Goal: Task Accomplishment & Management: Manage account settings

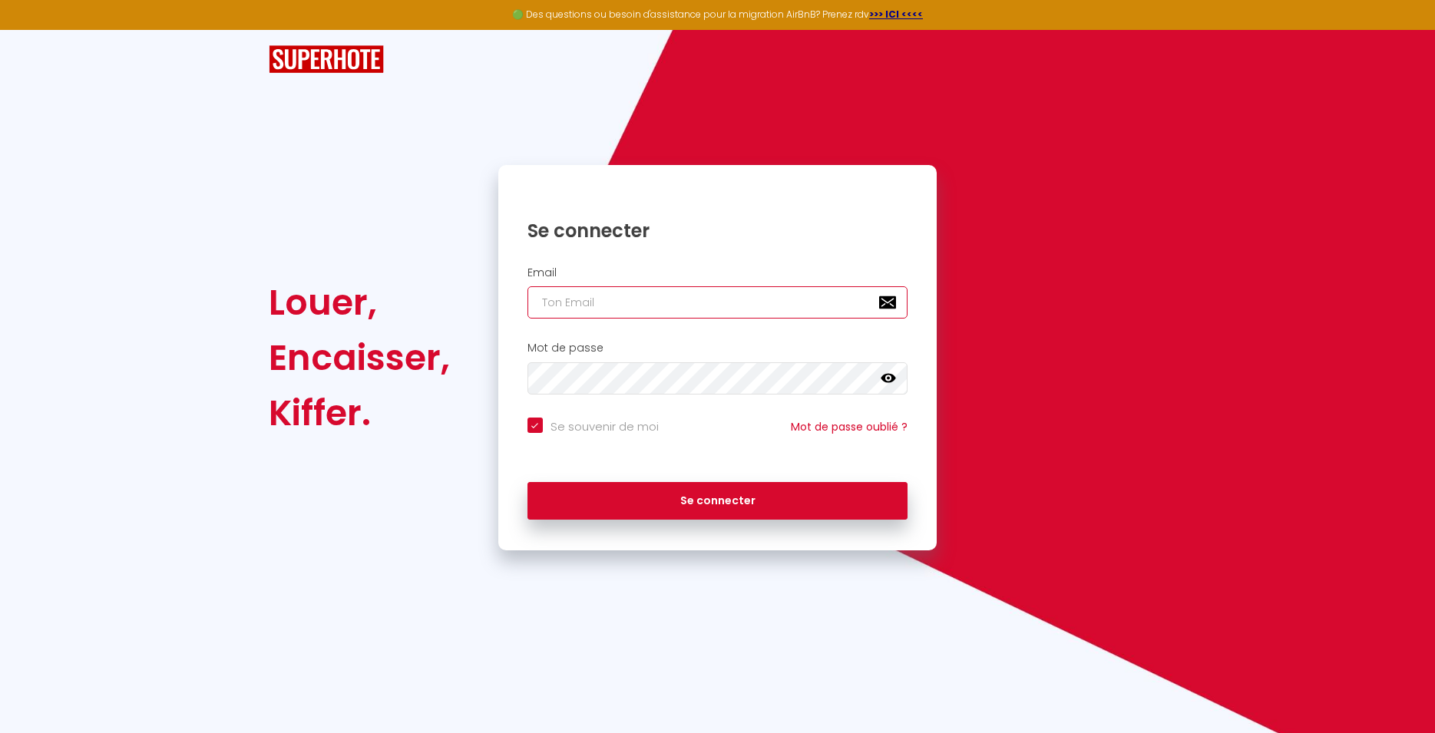
click at [782, 294] on input "email" at bounding box center [717, 302] width 381 height 32
type input "[EMAIL_ADDRESS][DOMAIN_NAME]"
checkbox input "true"
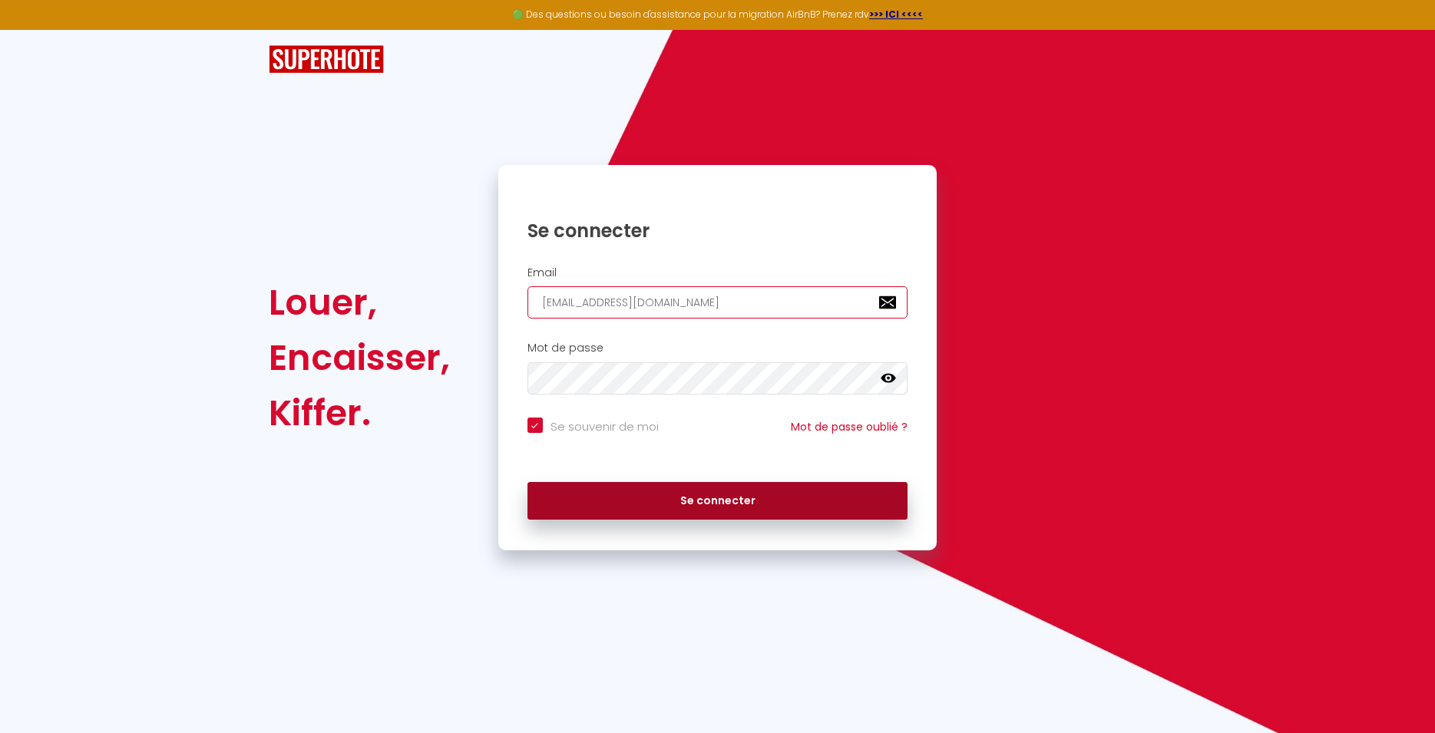
type input "[EMAIL_ADDRESS][DOMAIN_NAME]"
click at [726, 501] on button "Se connecter" at bounding box center [717, 501] width 381 height 38
checkbox input "true"
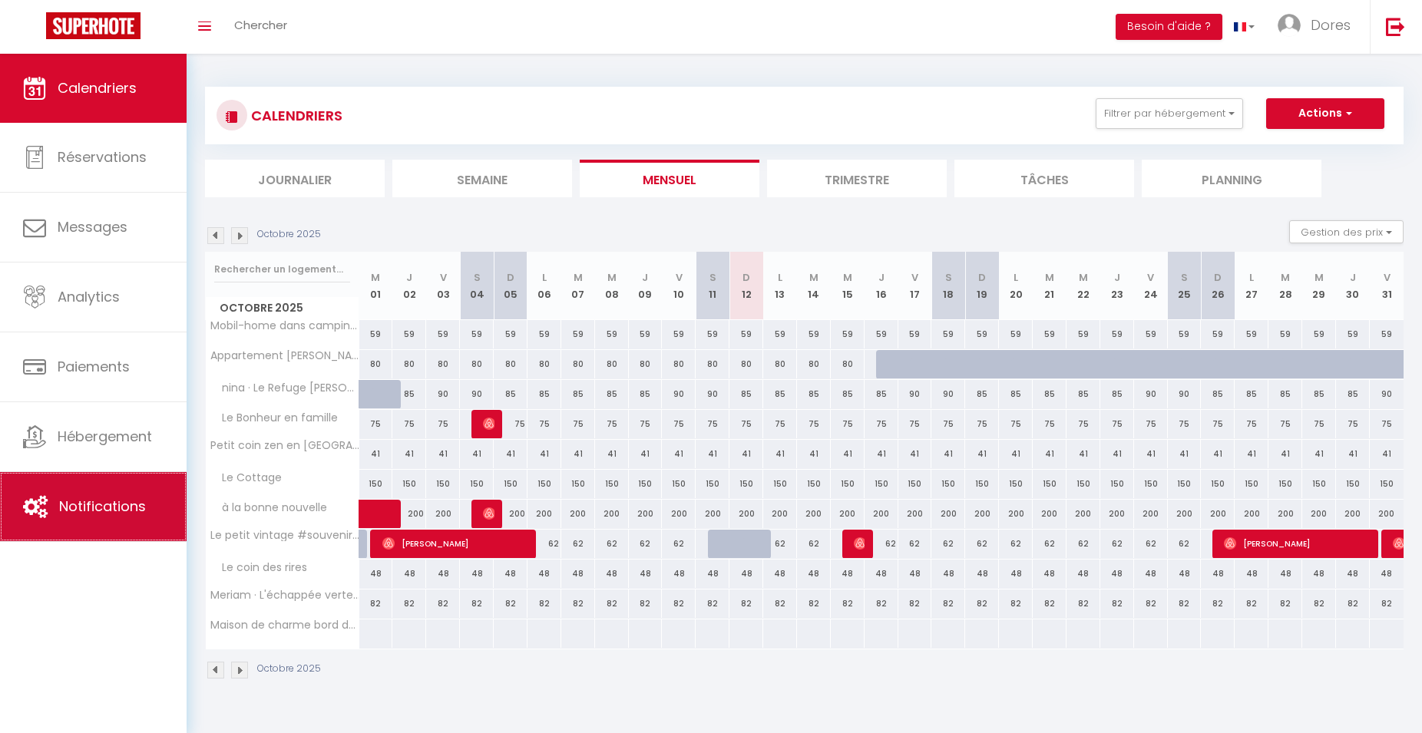
click at [141, 498] on link "Notifications" at bounding box center [93, 506] width 187 height 69
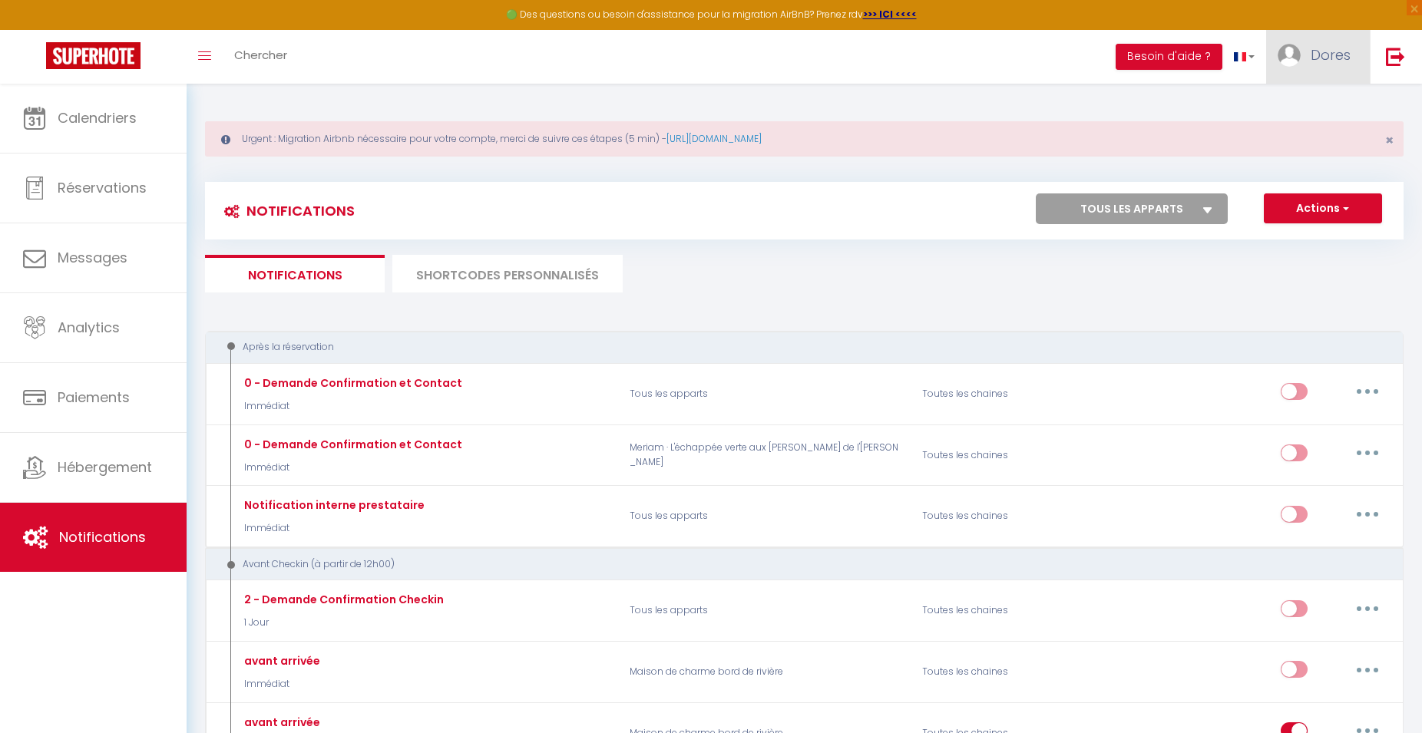
click at [1307, 53] on link "Dores" at bounding box center [1318, 57] width 104 height 54
click at [1337, 103] on link "Paramètres" at bounding box center [1308, 107] width 114 height 26
select select "fr"
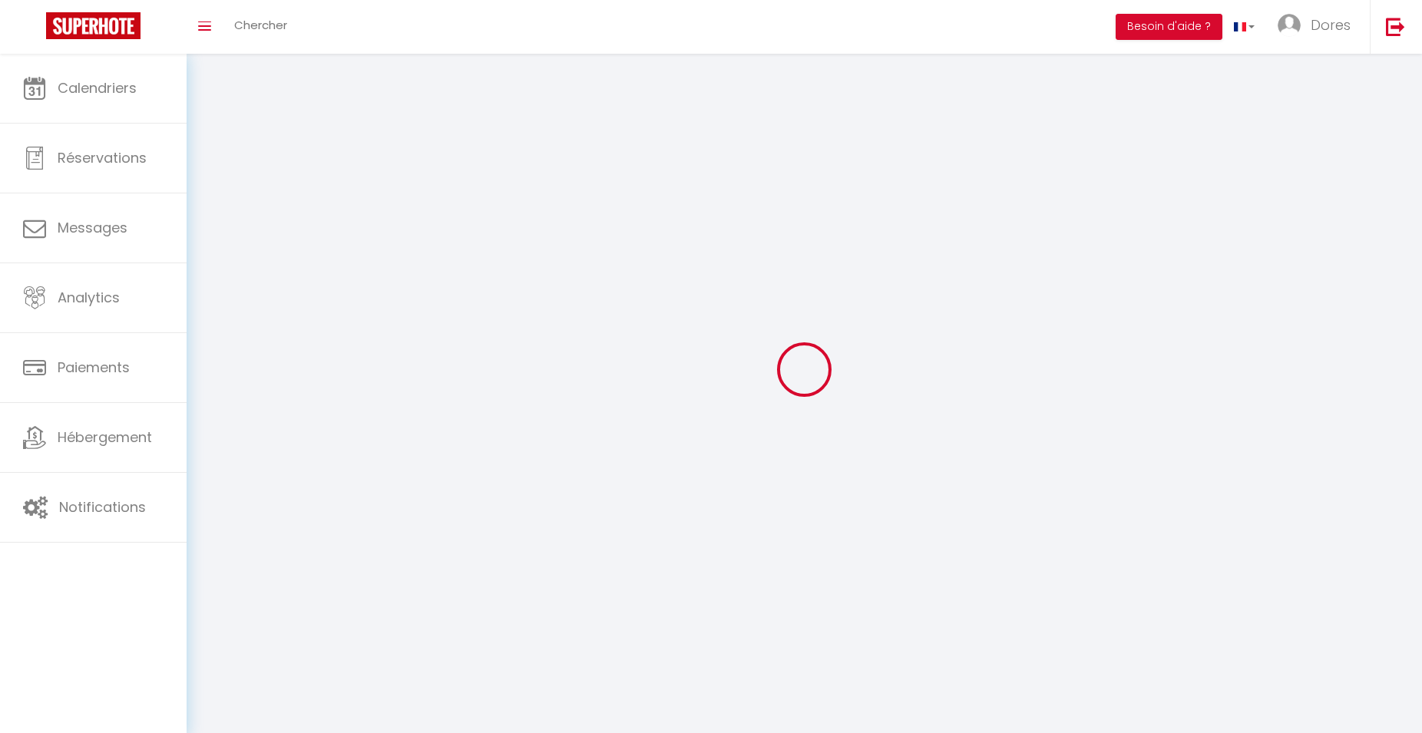
select select
type input "Dores"
type input "[PERSON_NAME]"
type input "0754287275"
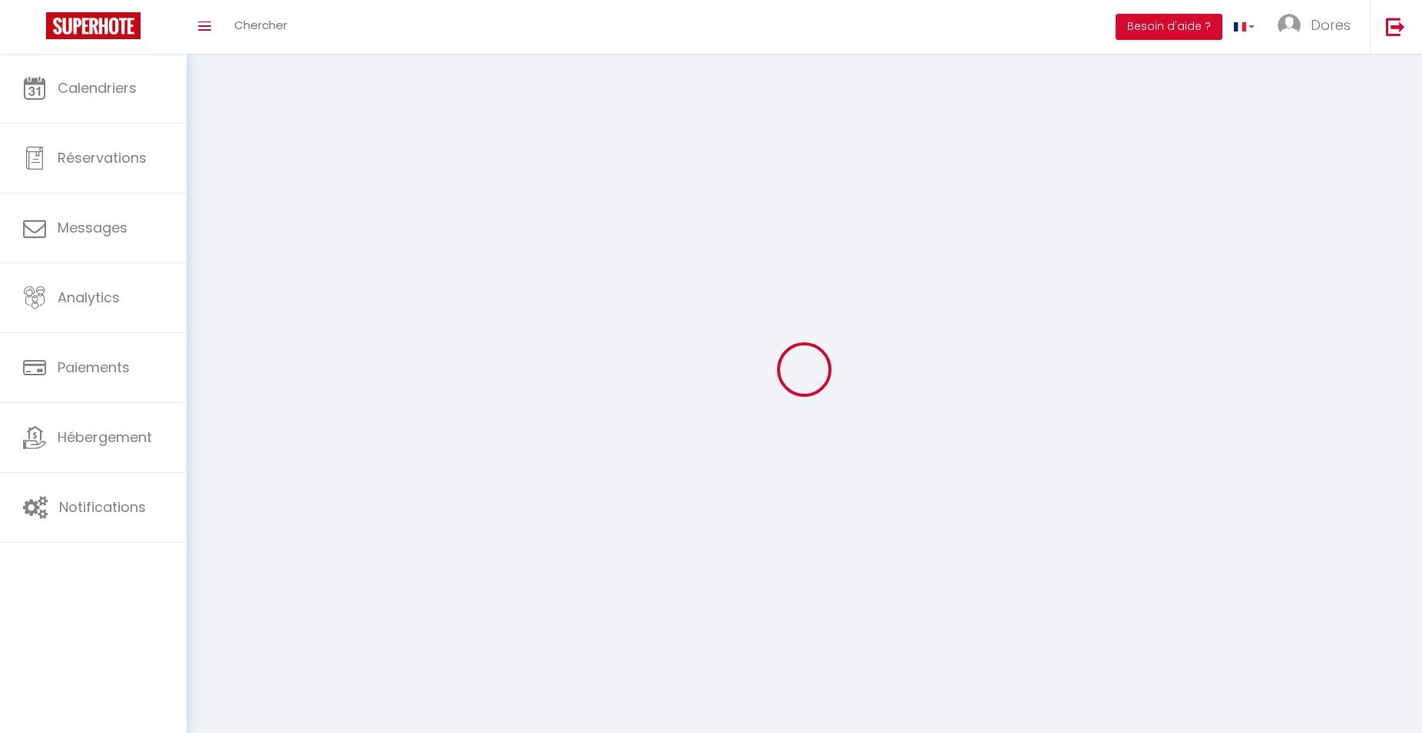
type input "[STREET_ADDRESS]"
type input "27220"
type input "bretagnolles"
type input "4LrbzVmP6trcp5JI5z1AVvpp7"
type input "vxCe6LHEFblO31gIbnEa3jnWW"
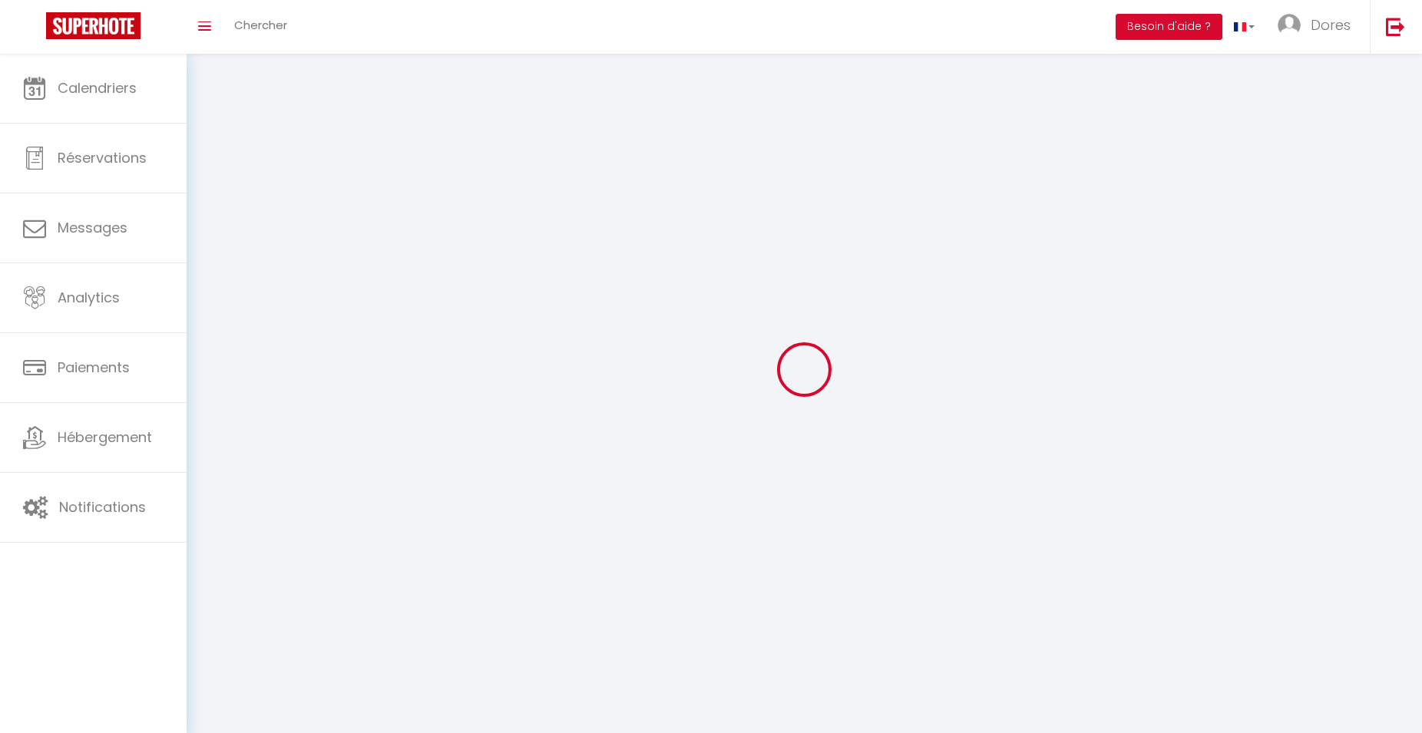
type input "4LrbzVmP6trcp5JI5z1AVvpp7"
type input "vxCe6LHEFblO31gIbnEa3jnWW"
type input "[URL][DOMAIN_NAME]"
select select "1"
select select "28"
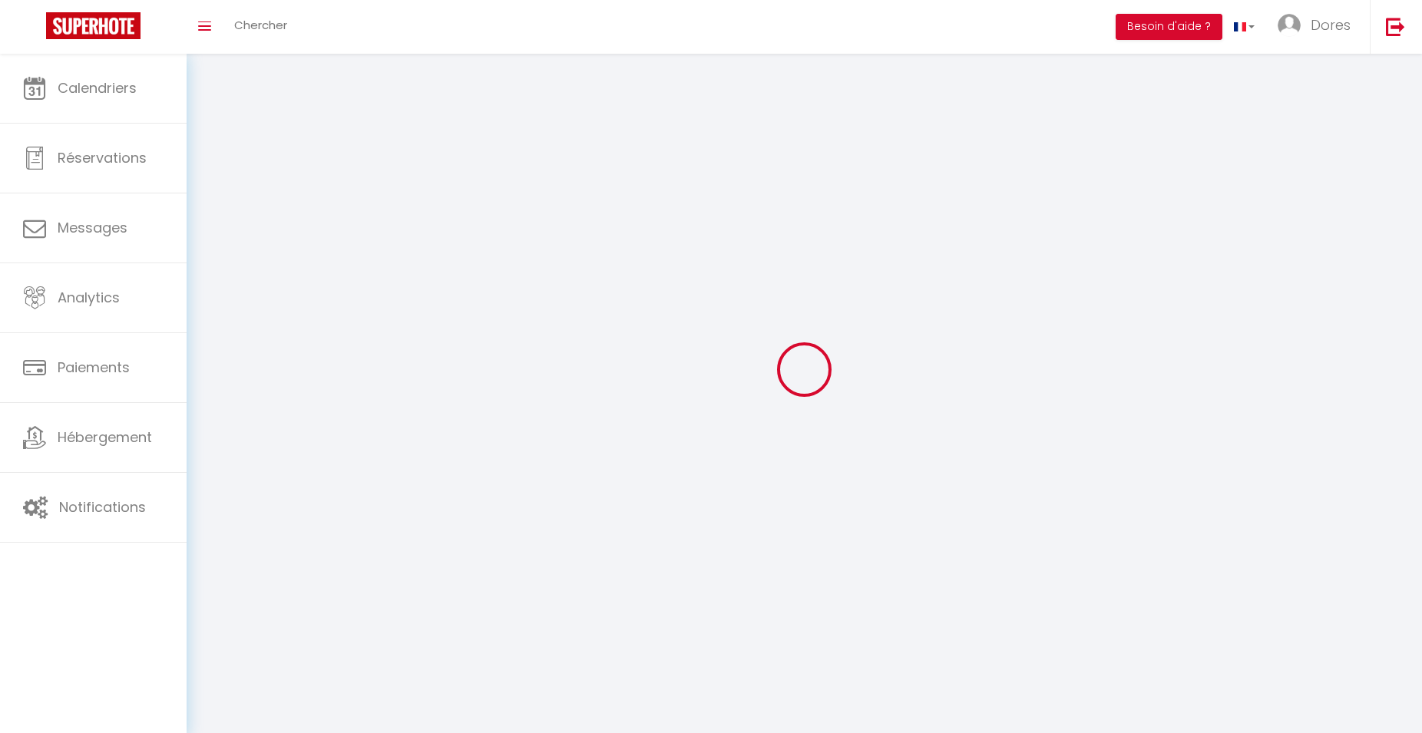
select select "fr"
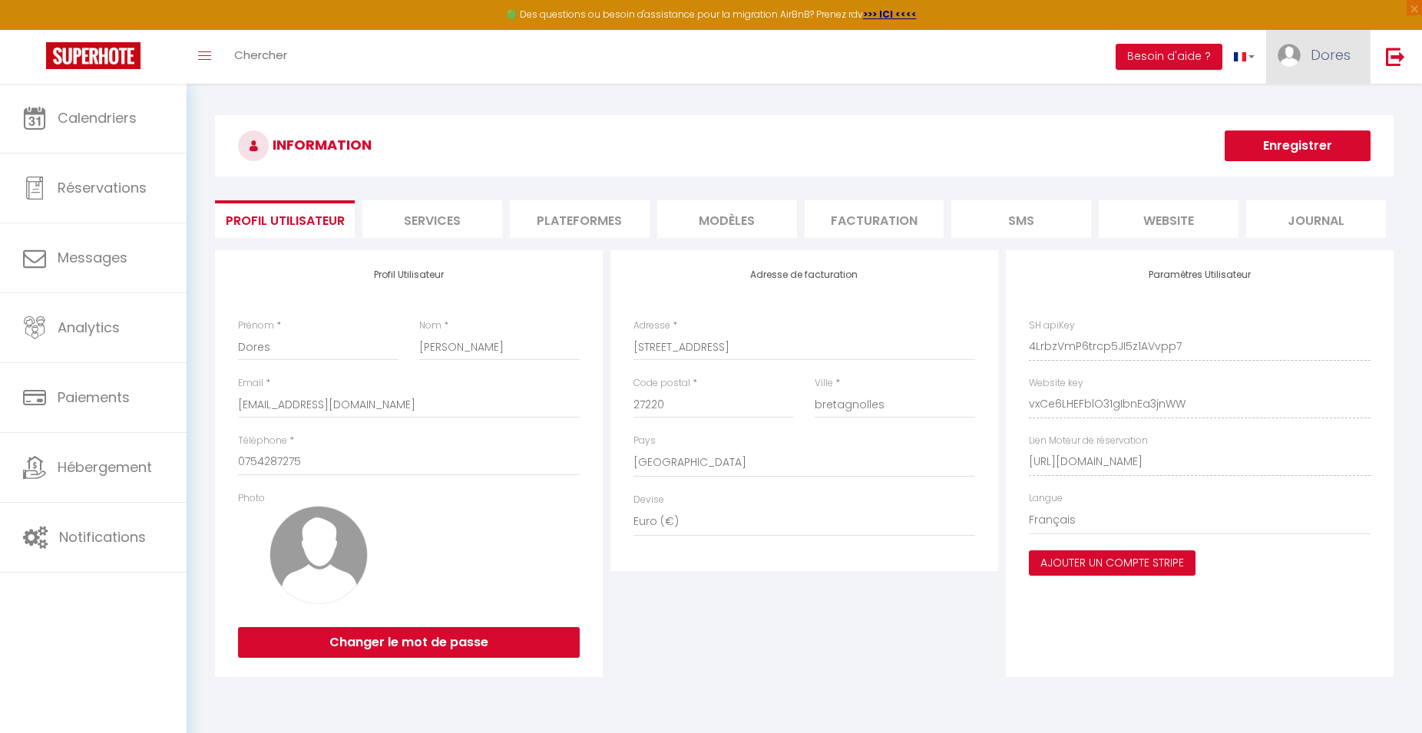
click at [1328, 59] on span "Dores" at bounding box center [1331, 54] width 40 height 19
click at [1153, 58] on button "Besoin d'aide ?" at bounding box center [1169, 57] width 107 height 26
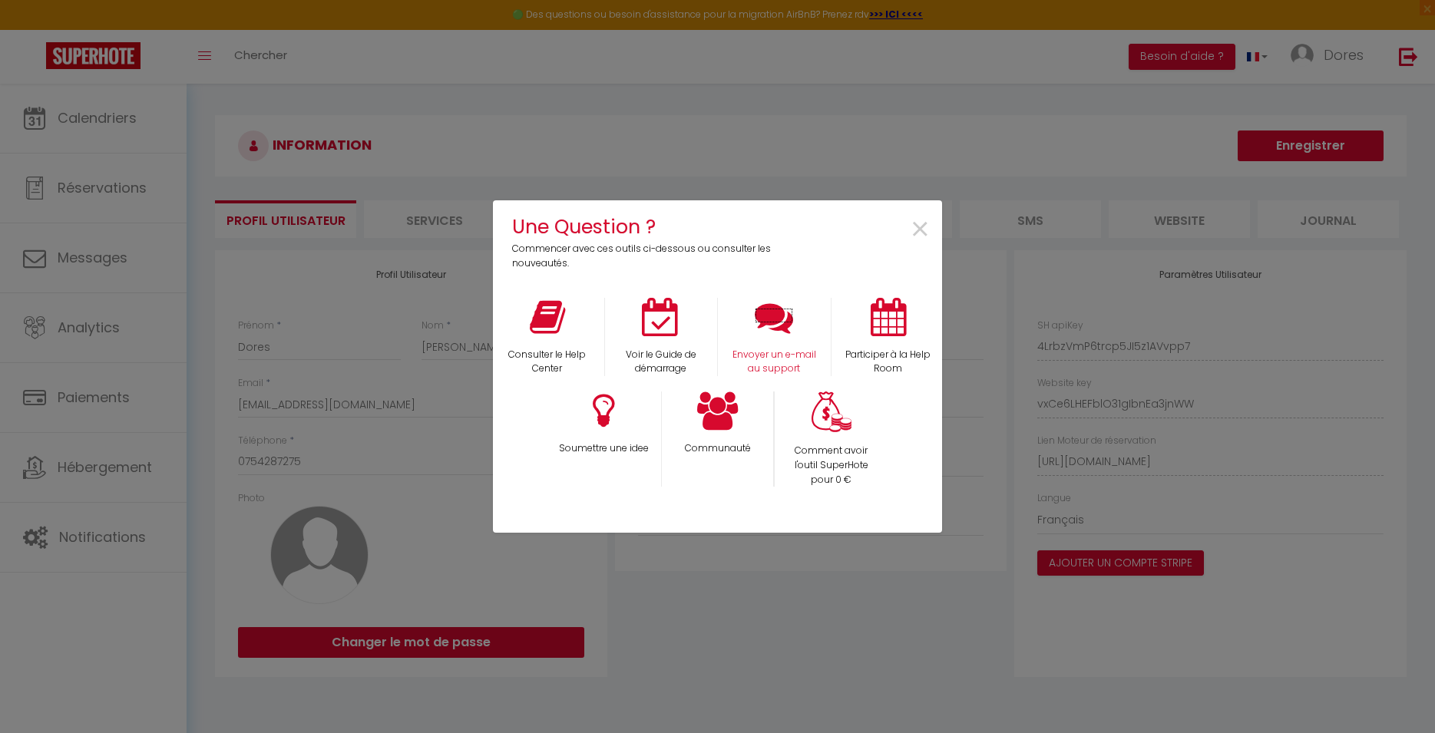
click at [792, 355] on p "Envoyer un e-mail au support" at bounding box center [775, 362] width 94 height 29
click at [925, 222] on span "×" at bounding box center [920, 230] width 21 height 48
